Goal: Entertainment & Leisure: Browse casually

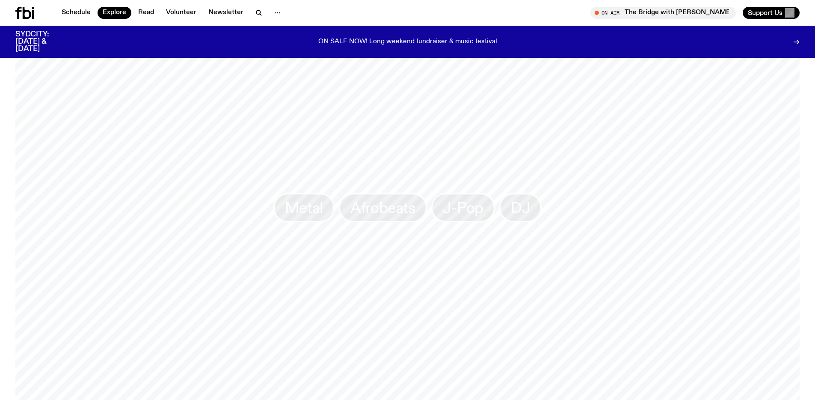
scroll to position [1364, 0]
click at [49, 396] on button "Shuffle" at bounding box center [49, 402] width 32 height 12
click at [50, 396] on button "Shuffle" at bounding box center [49, 402] width 32 height 12
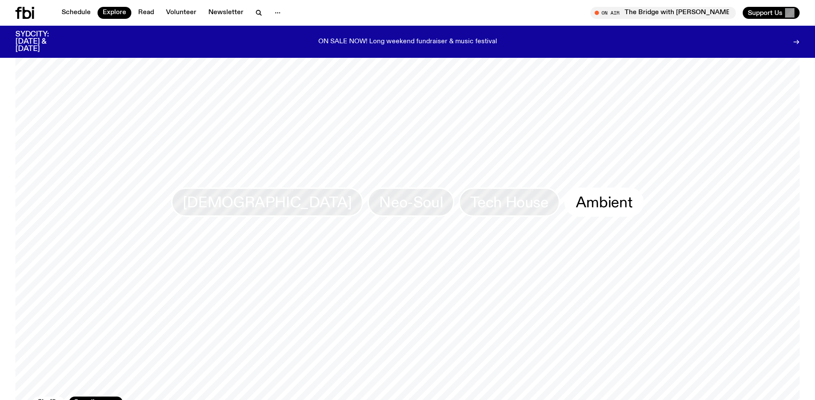
click at [576, 194] on span "Ambient" at bounding box center [604, 202] width 56 height 17
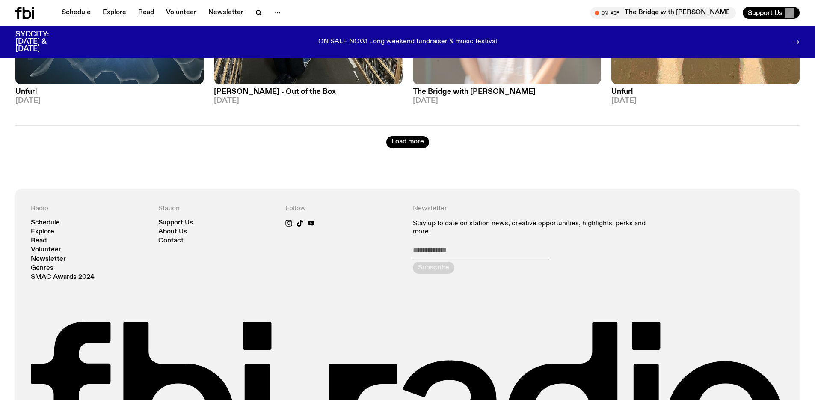
scroll to position [1895, 0]
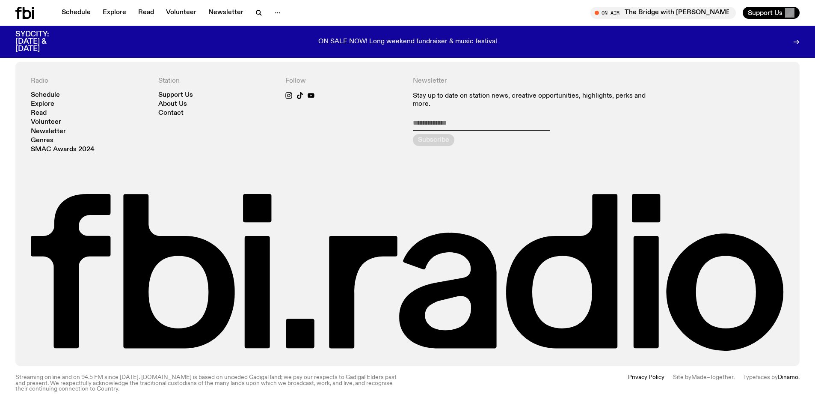
click at [789, 374] on link "Dinamo" at bounding box center [788, 377] width 21 height 6
click at [713, 374] on link "Made–Together" at bounding box center [713, 377] width 42 height 6
